Goal: Task Accomplishment & Management: Manage account settings

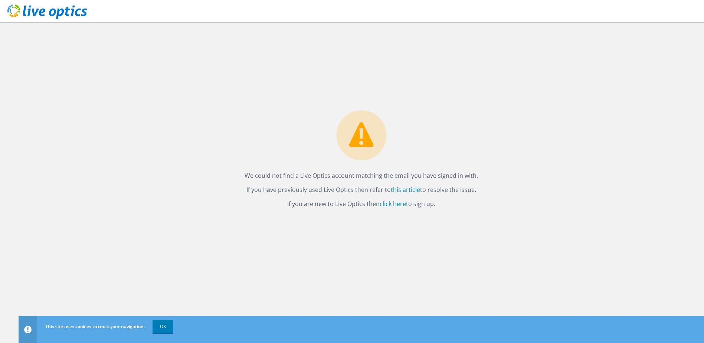
click at [441, 111] on div "We could not find a Live Optics account matching the email you have signed in w…" at bounding box center [361, 161] width 248 height 102
click at [403, 191] on link "this article" at bounding box center [405, 190] width 29 height 8
click at [544, 109] on div "We could not find a Live Optics account matching the email you have signed in w…" at bounding box center [361, 182] width 685 height 321
click at [391, 203] on link "click here" at bounding box center [393, 204] width 26 height 8
click at [167, 325] on link "OK" at bounding box center [163, 326] width 21 height 13
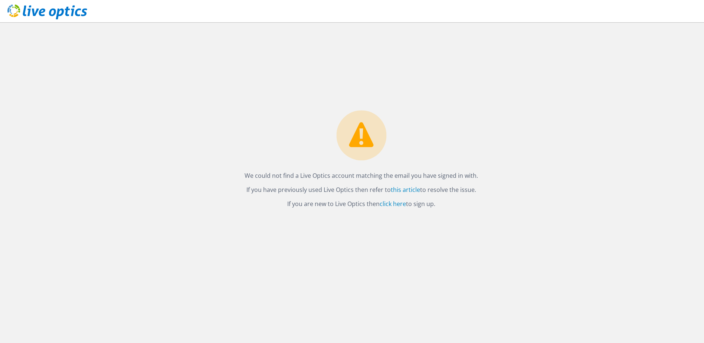
drag, startPoint x: 296, startPoint y: 179, endPoint x: 390, endPoint y: 194, distance: 95.0
click at [390, 194] on div "We could not find a Live Optics account matching the email you have signed in w…" at bounding box center [361, 161] width 248 height 102
drag, startPoint x: 390, startPoint y: 194, endPoint x: 414, endPoint y: 188, distance: 25.1
click at [414, 188] on link "this article" at bounding box center [405, 190] width 29 height 8
click at [460, 209] on div "We could not find a Live Optics account matching the email you have signed in w…" at bounding box center [361, 161] width 248 height 102
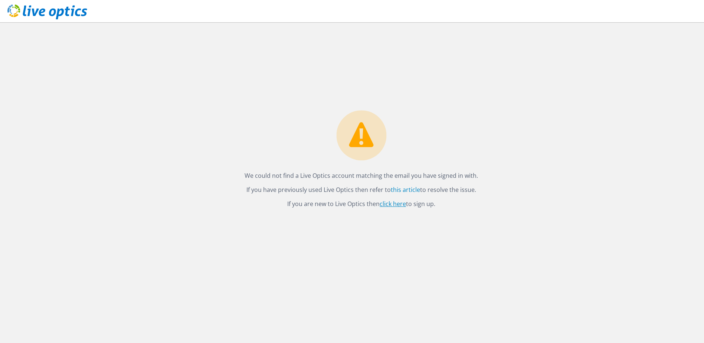
click at [389, 205] on link "click here" at bounding box center [393, 204] width 26 height 8
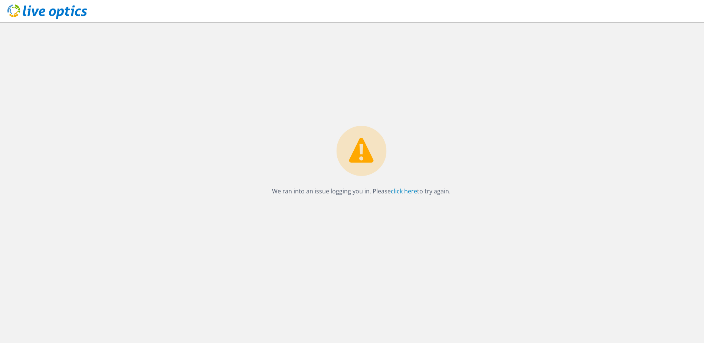
click at [406, 193] on link "click here" at bounding box center [404, 191] width 26 height 8
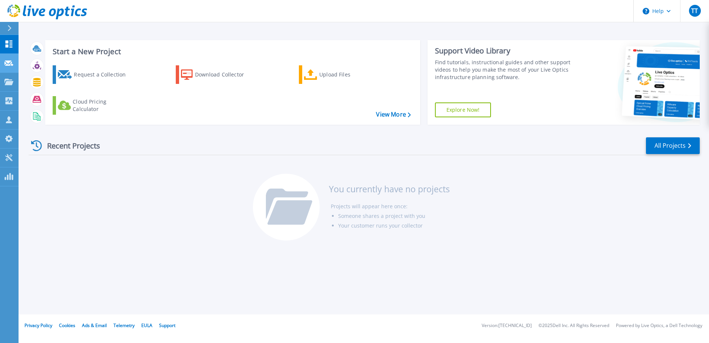
click at [16, 65] on link "Request Capture Request Capture" at bounding box center [9, 63] width 19 height 19
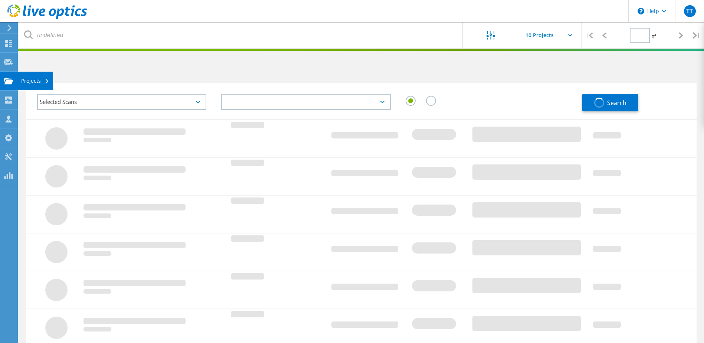
type input "1"
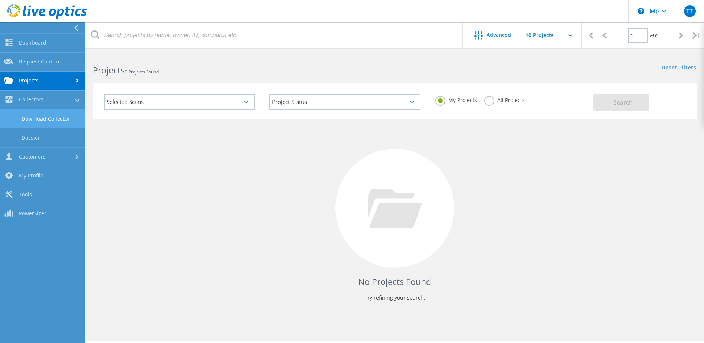
click at [63, 122] on link "Download Collector" at bounding box center [42, 118] width 85 height 19
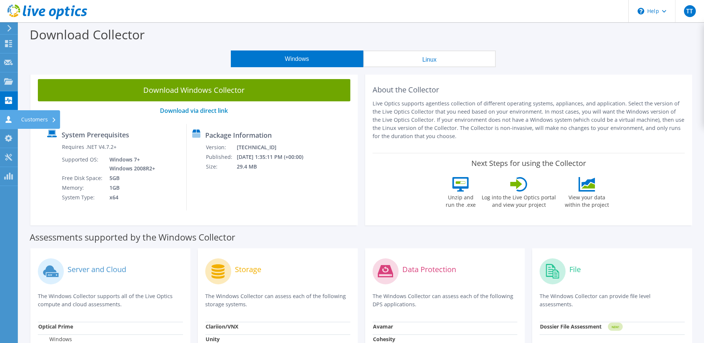
click at [48, 120] on div "Customers" at bounding box center [38, 119] width 43 height 19
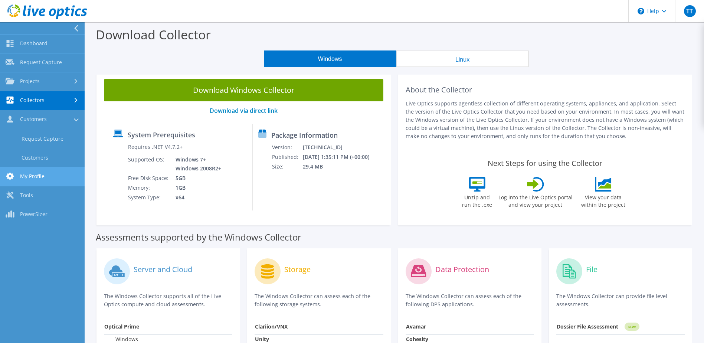
click at [58, 172] on link "My Profile" at bounding box center [42, 176] width 85 height 19
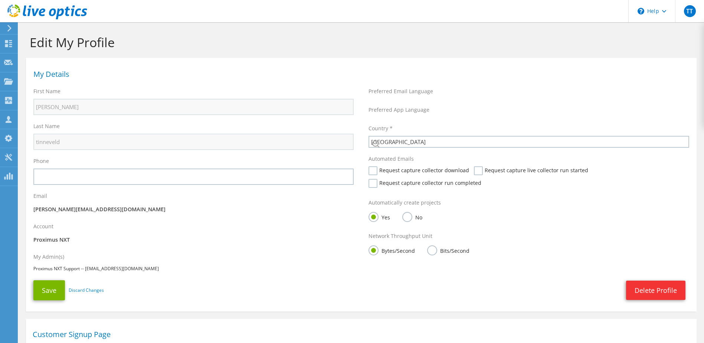
select select "160"
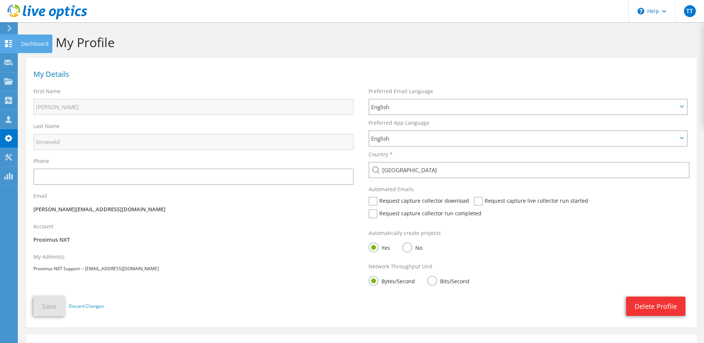
click at [24, 42] on div "Dashboard" at bounding box center [34, 44] width 35 height 19
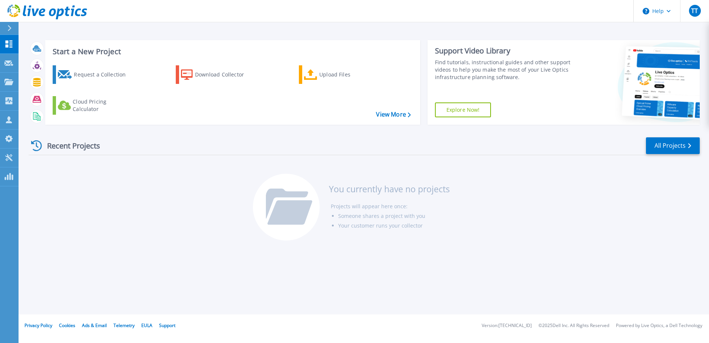
click at [95, 157] on div "Recent Projects All Projects You currently have no projects Projects will appea…" at bounding box center [365, 189] width 672 height 117
